Goal: Information Seeking & Learning: Learn about a topic

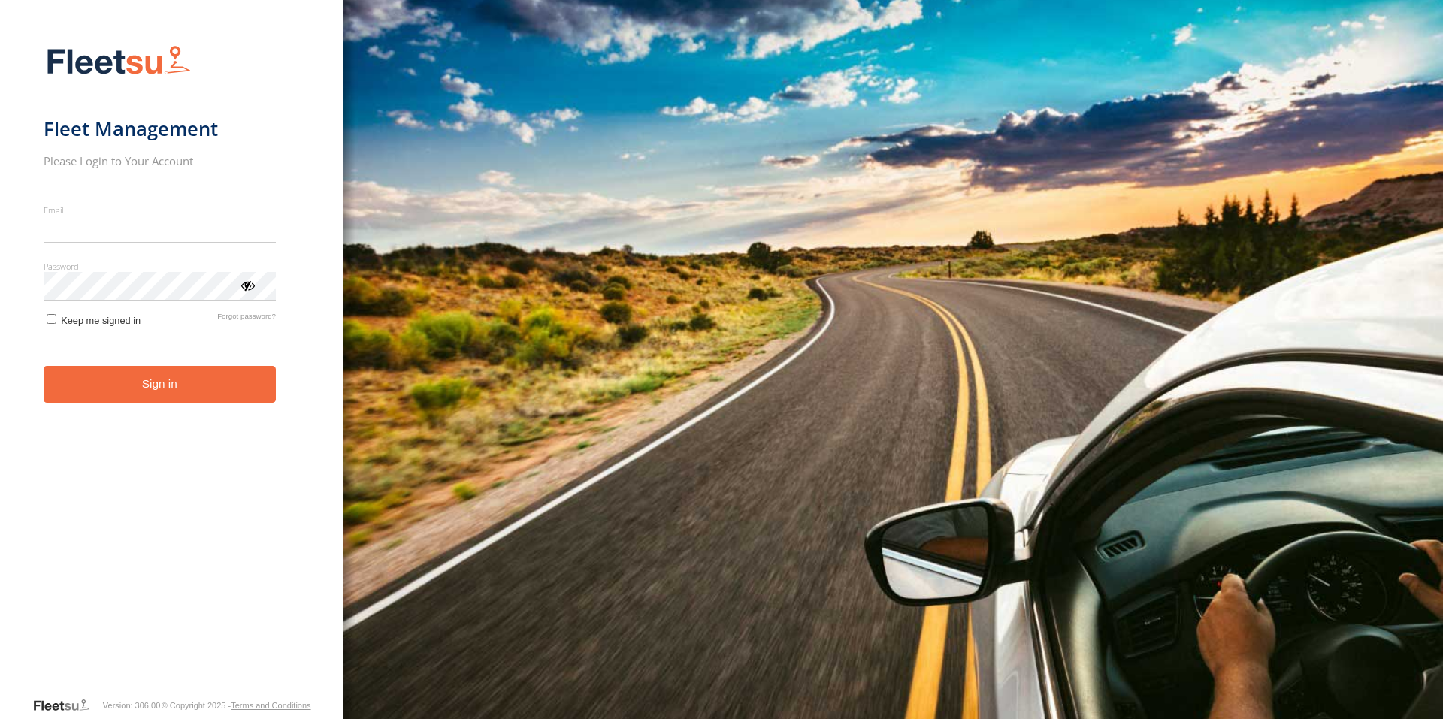
type input "**********"
click at [183, 400] on button "Sign in" at bounding box center [160, 384] width 232 height 37
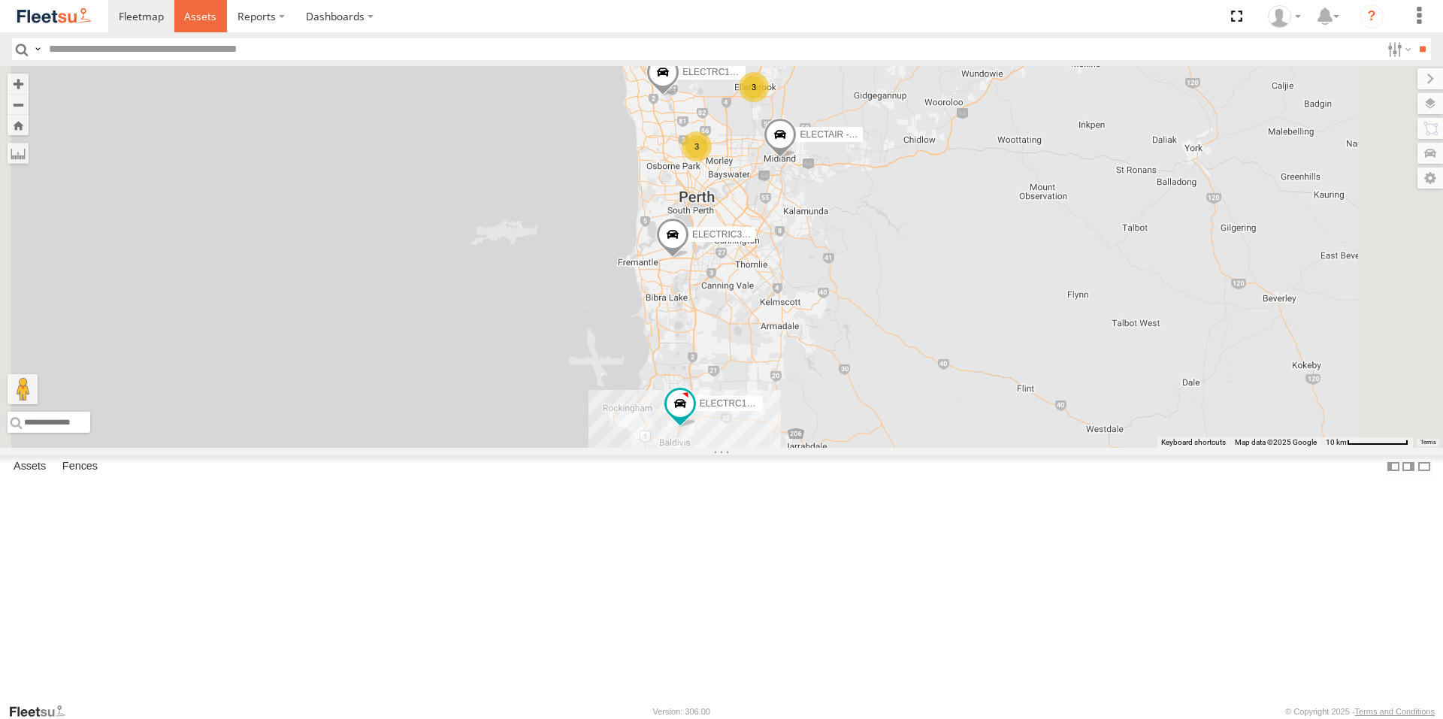
click at [192, 11] on span at bounding box center [200, 16] width 32 height 14
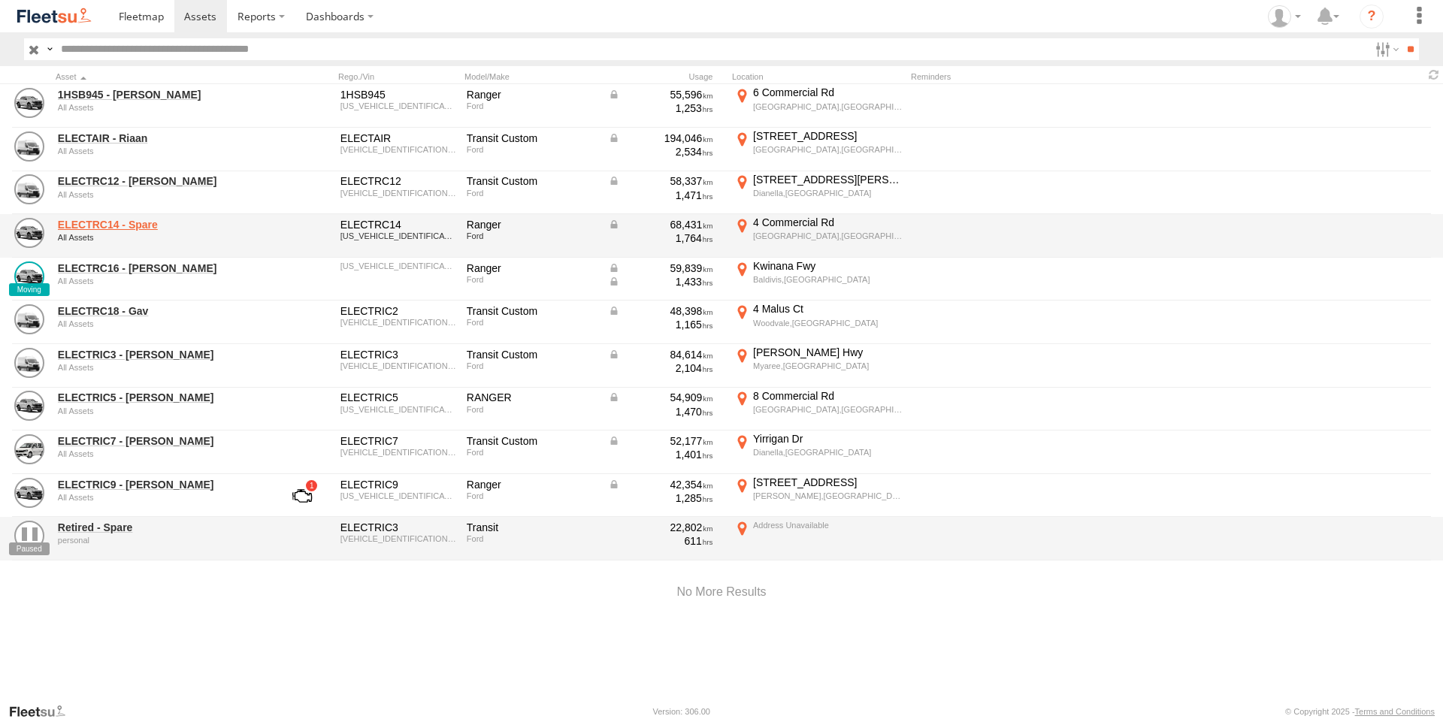
click at [125, 219] on link "ELECTRC14 - Spare" at bounding box center [161, 225] width 206 height 14
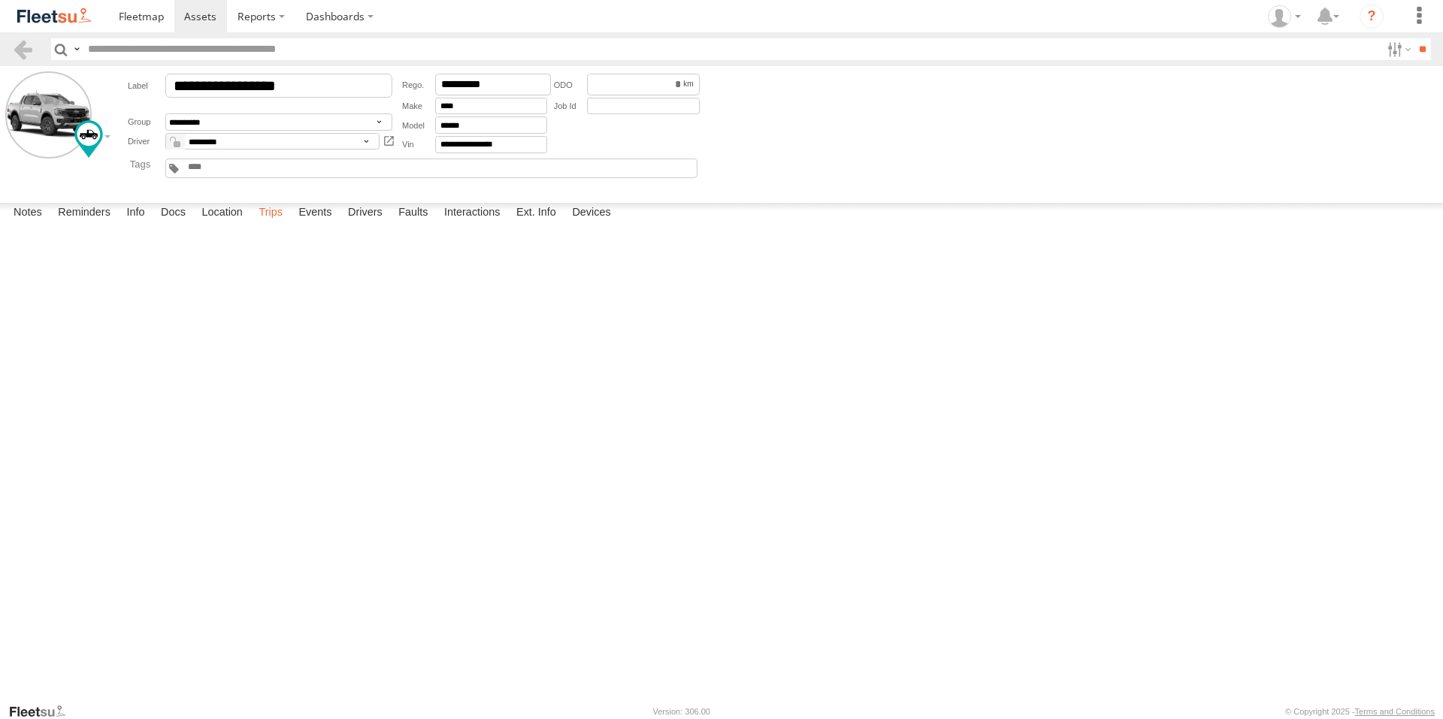
click at [280, 224] on label "Trips" at bounding box center [270, 213] width 39 height 21
click at [209, 29] on link at bounding box center [200, 16] width 53 height 32
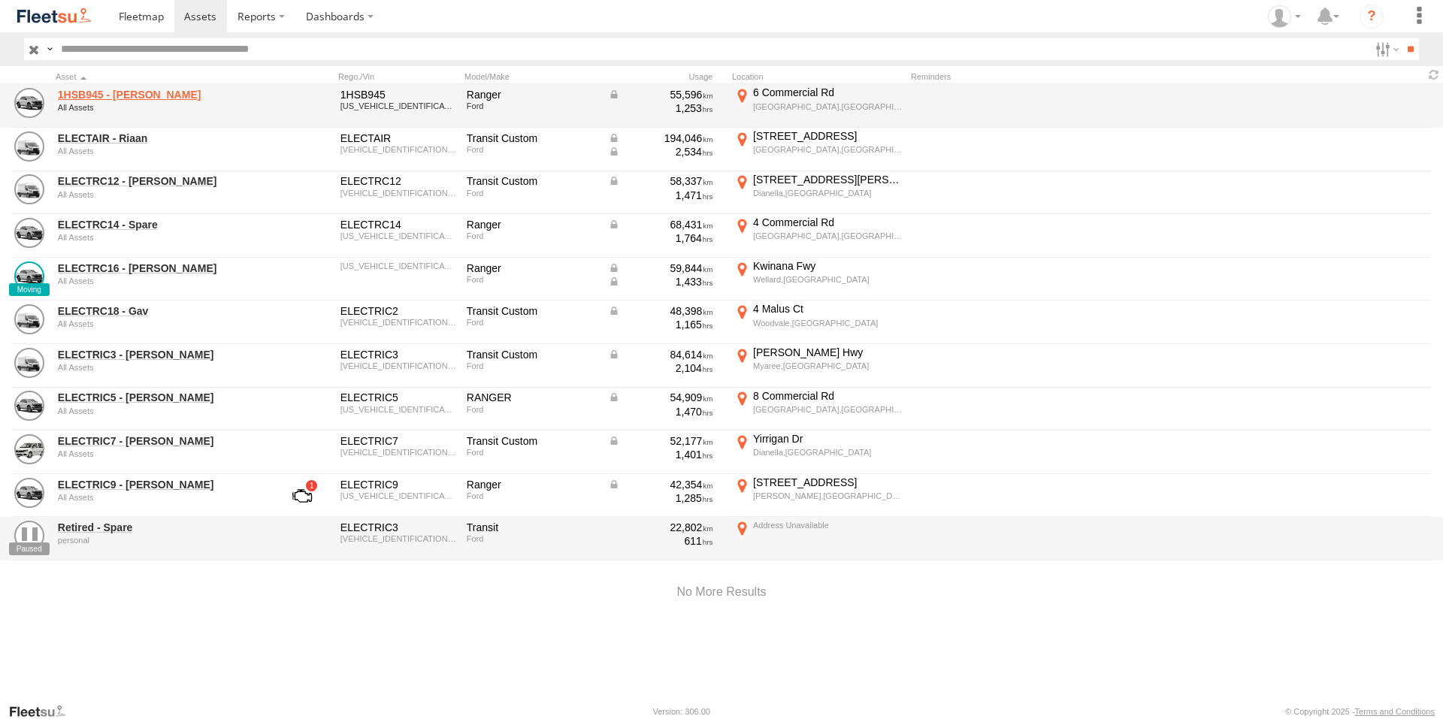
click at [107, 95] on link "1HSB945 - [PERSON_NAME]" at bounding box center [161, 95] width 206 height 14
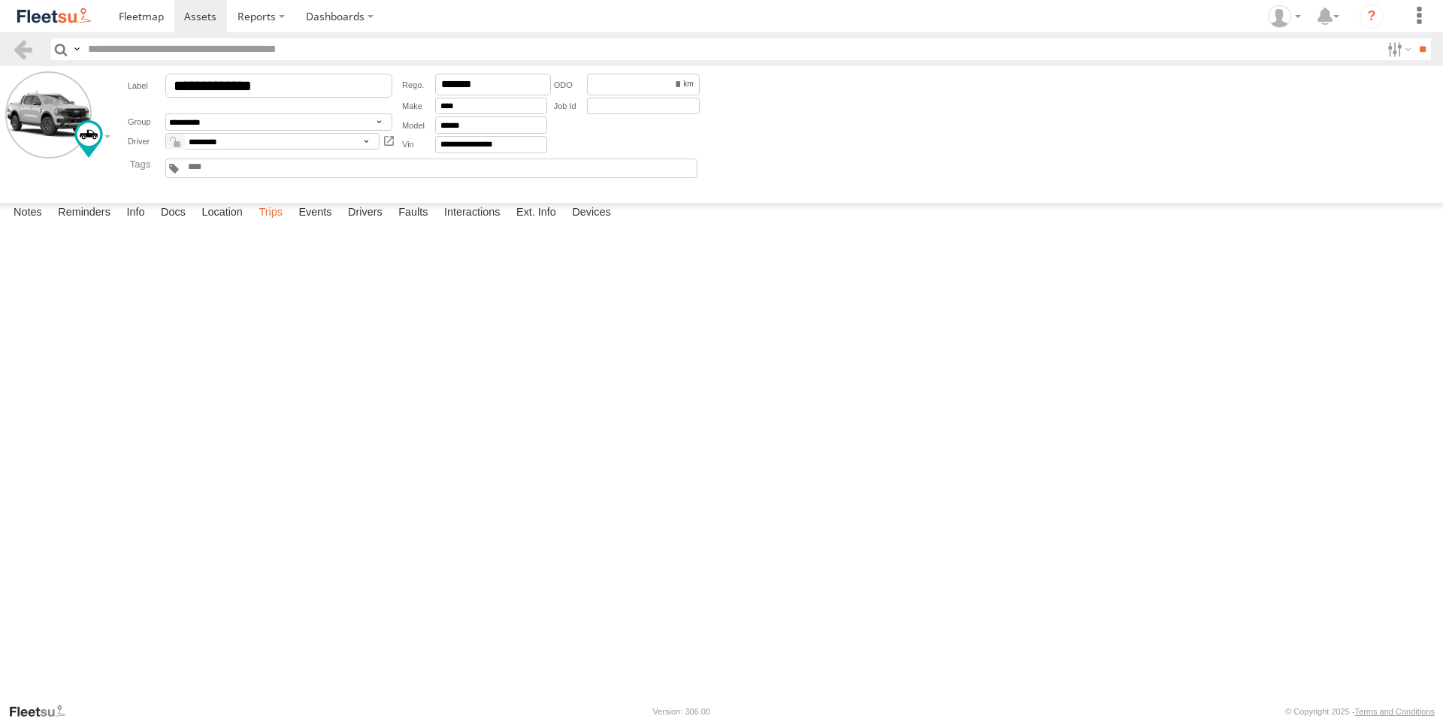
click at [272, 224] on label "Trips" at bounding box center [270, 213] width 39 height 21
click at [0, 0] on div "26 Winnipeg Ter" at bounding box center [0, 0] width 0 height 0
click at [0, 0] on label "×" at bounding box center [0, 0] width 0 height 0
click at [326, 224] on label "Events" at bounding box center [315, 213] width 48 height 21
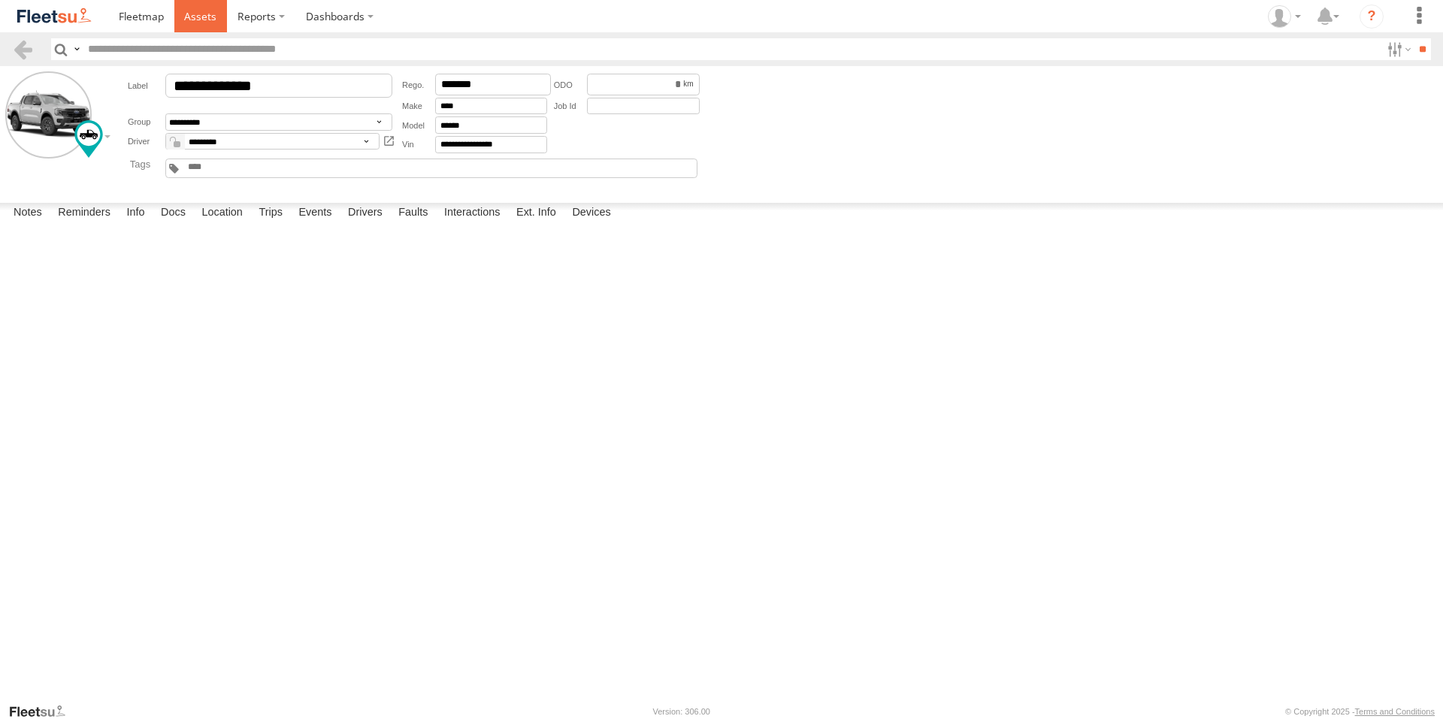
click at [198, 17] on span at bounding box center [200, 16] width 32 height 14
